Goal: Task Accomplishment & Management: Use online tool/utility

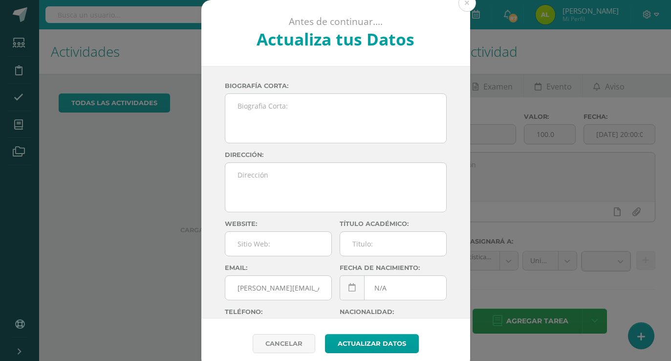
click at [89, 132] on div "Antes de continuar.... Actualiza tus Datos Morales Sierra Alejandra CnaHawWkMZe…" at bounding box center [335, 184] width 663 height 369
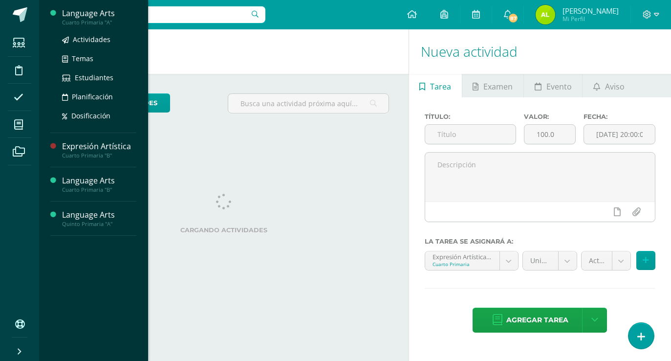
click at [105, 6] on div "Language Arts Cuarto Primaria "A" Actividades Temas Estudiantes Planificación D…" at bounding box center [93, 66] width 86 height 133
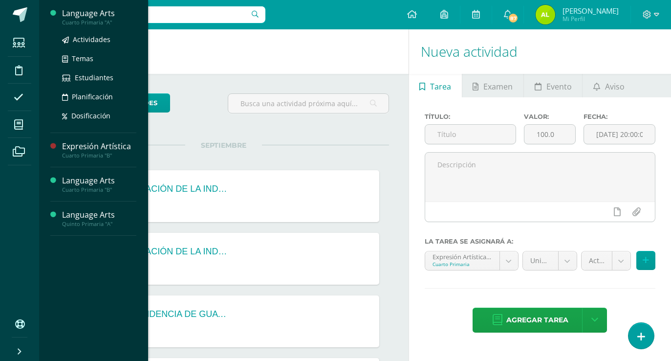
click at [104, 12] on div "Language Arts" at bounding box center [99, 13] width 74 height 11
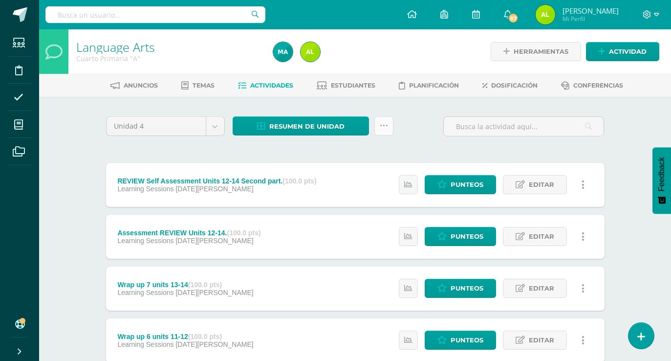
click at [382, 120] on link at bounding box center [384, 125] width 19 height 19
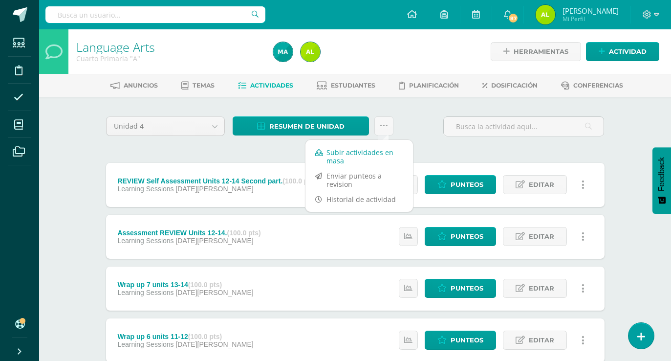
click at [379, 153] on link "Subir actividades en masa" at bounding box center [360, 156] width 108 height 23
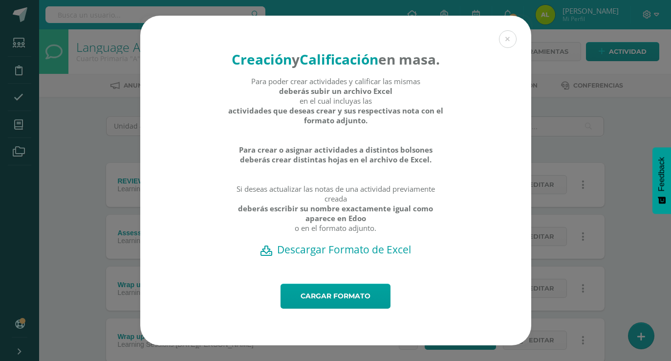
click at [349, 268] on div "Creación y Calificación en masa. Para poder crear actividades y calificar las m…" at bounding box center [335, 150] width 391 height 268
click at [352, 256] on h2 "Descargar Formato de Excel" at bounding box center [335, 250] width 357 height 14
click at [590, 175] on div "Creación y Calificación en masa. Para poder crear actividades y calificar las m…" at bounding box center [335, 181] width 663 height 330
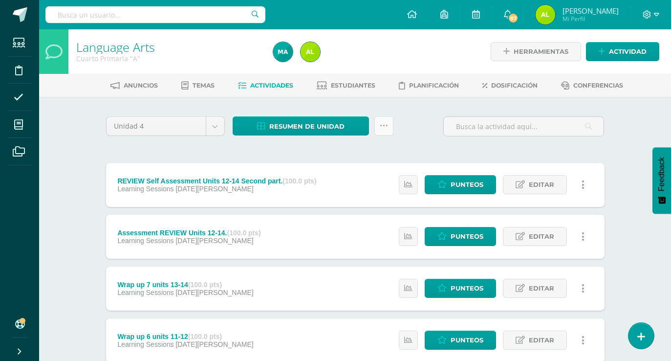
click at [378, 124] on link at bounding box center [384, 125] width 19 height 19
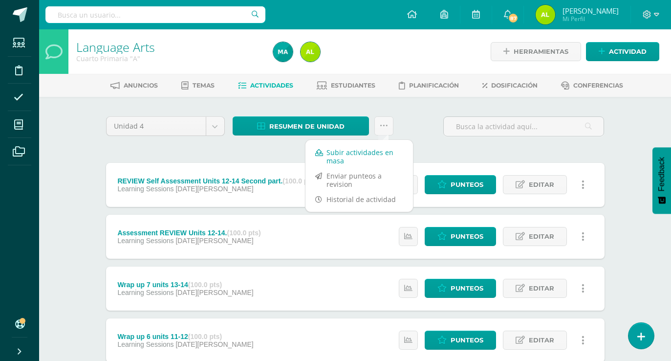
click at [386, 148] on link "Subir actividades en masa" at bounding box center [360, 156] width 108 height 23
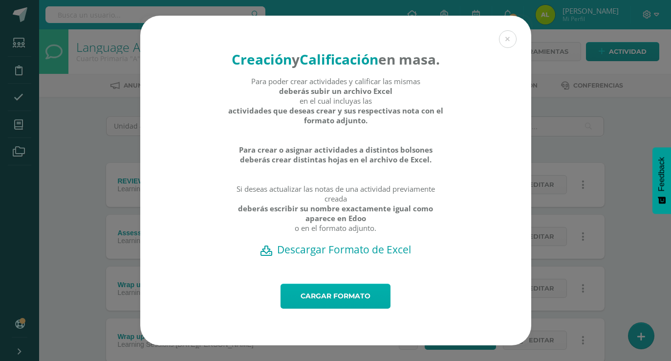
click at [370, 304] on link "Cargar formato" at bounding box center [336, 296] width 110 height 25
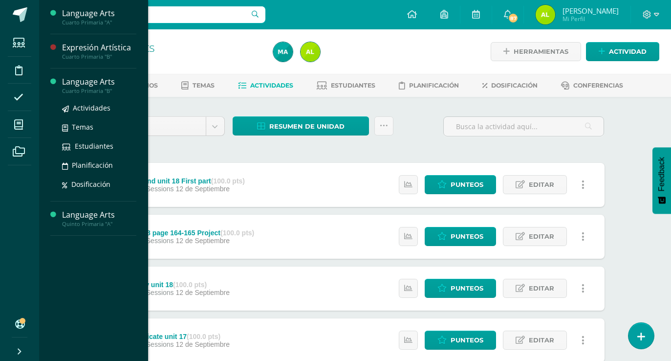
click at [78, 81] on div "Language Arts" at bounding box center [99, 81] width 74 height 11
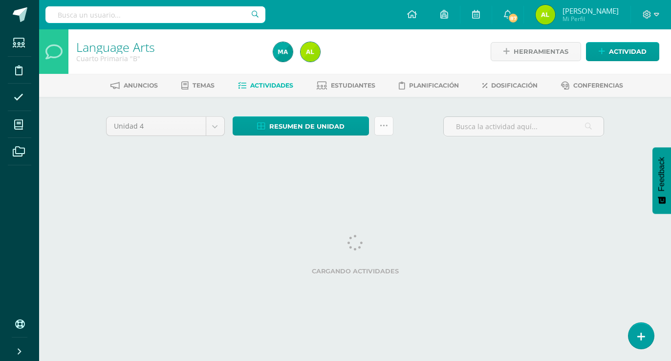
click at [382, 124] on icon at bounding box center [384, 126] width 8 height 8
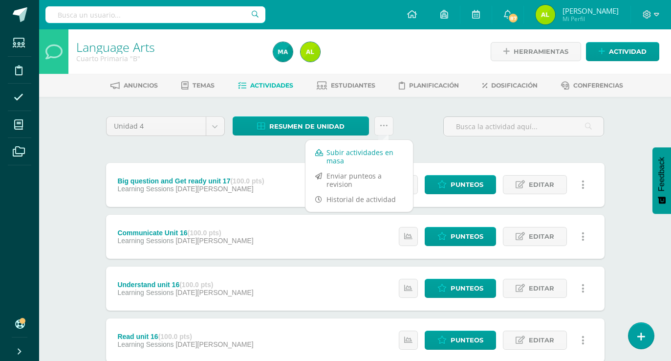
click at [375, 160] on link "Subir actividades en masa" at bounding box center [360, 156] width 108 height 23
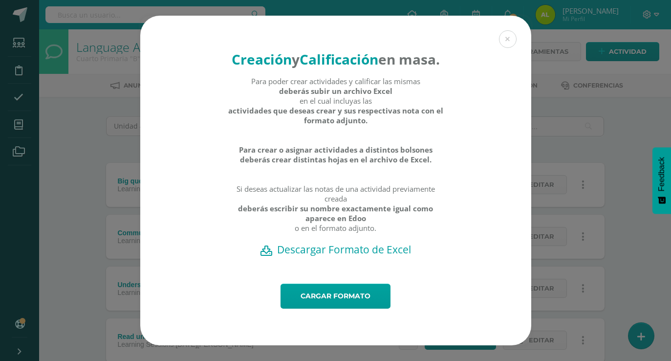
click at [359, 256] on h2 "Descargar Formato de Excel" at bounding box center [335, 250] width 357 height 14
click at [353, 301] on link "Cargar formato" at bounding box center [336, 296] width 110 height 25
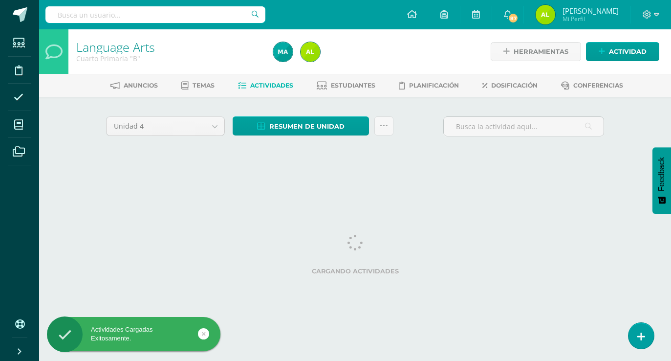
click at [73, 182] on html "Actividades Cargadas Exitosamente. Estudiantes Disciplina Asistencia Mis cursos…" at bounding box center [335, 91] width 671 height 182
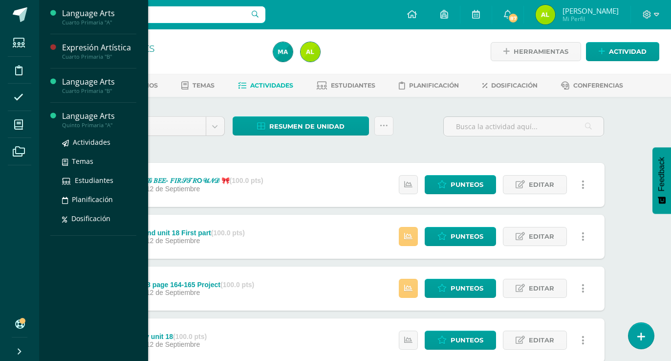
click at [105, 118] on div "Language Arts" at bounding box center [99, 115] width 74 height 11
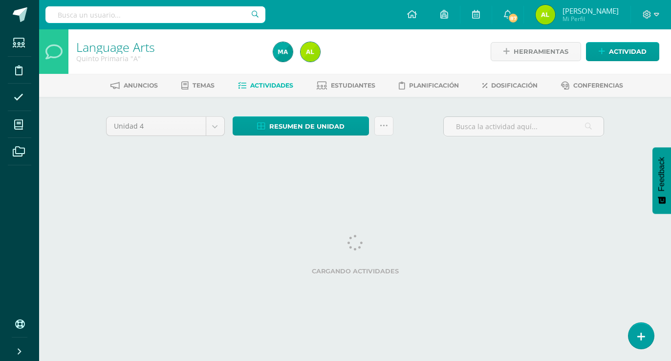
click at [346, 182] on html "Estudiantes Disciplina Asistencia Mis cursos Archivos Soporte Ayuda Reportar un…" at bounding box center [335, 91] width 671 height 182
